Goal: Information Seeking & Learning: Learn about a topic

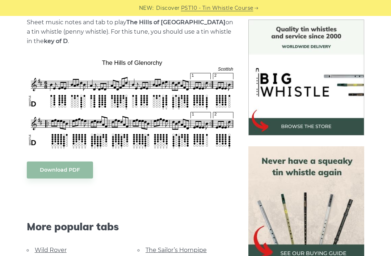
scroll to position [192, 0]
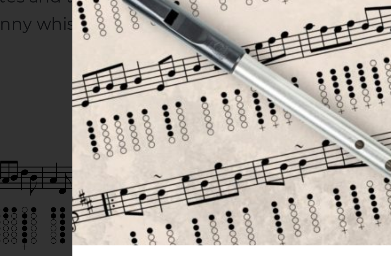
click at [98, 40] on img at bounding box center [195, 58] width 195 height 90
click at [98, 52] on img at bounding box center [195, 58] width 195 height 90
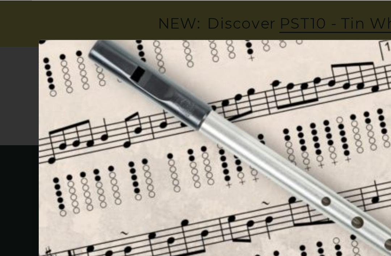
scroll to position [0, 0]
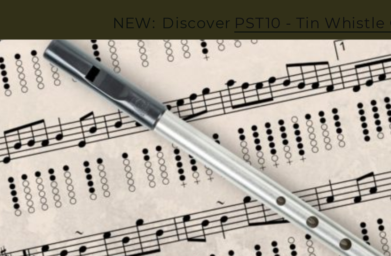
click at [34, 4] on div "× The Hills of Glenorchy (FREE PDF) Please leave your email address and the The…" at bounding box center [195, 128] width 391 height 256
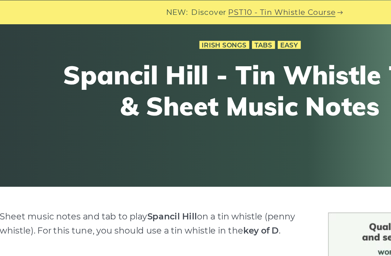
scroll to position [64, 0]
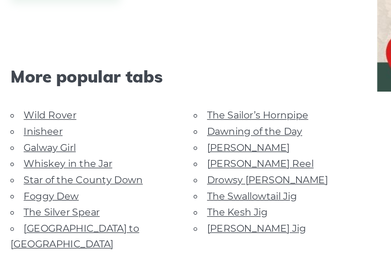
scroll to position [282, 0]
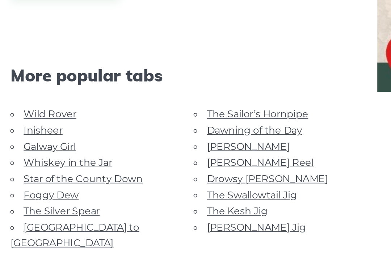
click at [181, 163] on link "Dawning of the Day" at bounding box center [174, 166] width 58 height 7
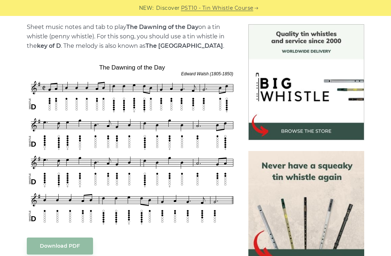
scroll to position [183, 0]
